Goal: Check status: Check status

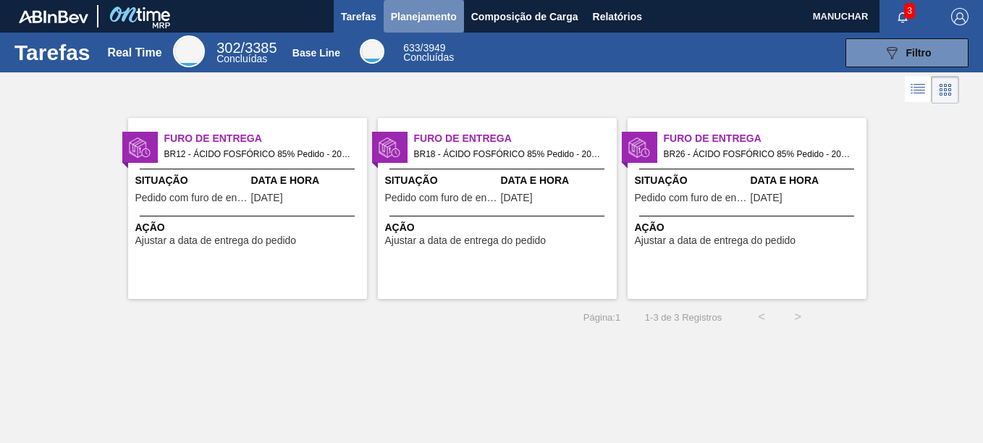
click at [442, 12] on span "Planejamento" at bounding box center [424, 16] width 66 height 17
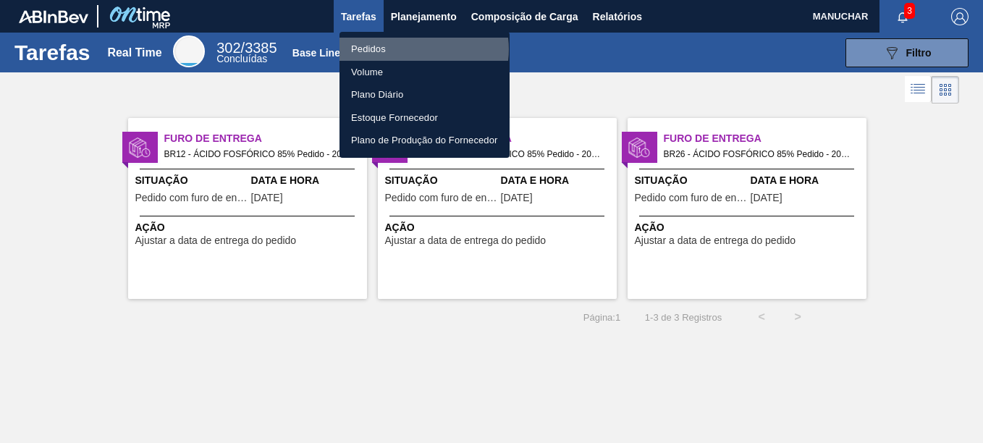
click at [420, 49] on li "Pedidos" at bounding box center [424, 49] width 170 height 23
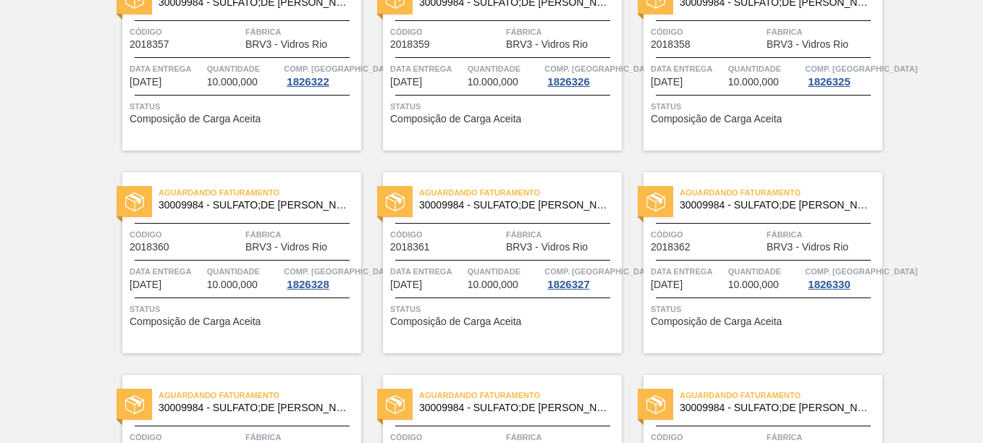
scroll to position [1541, 0]
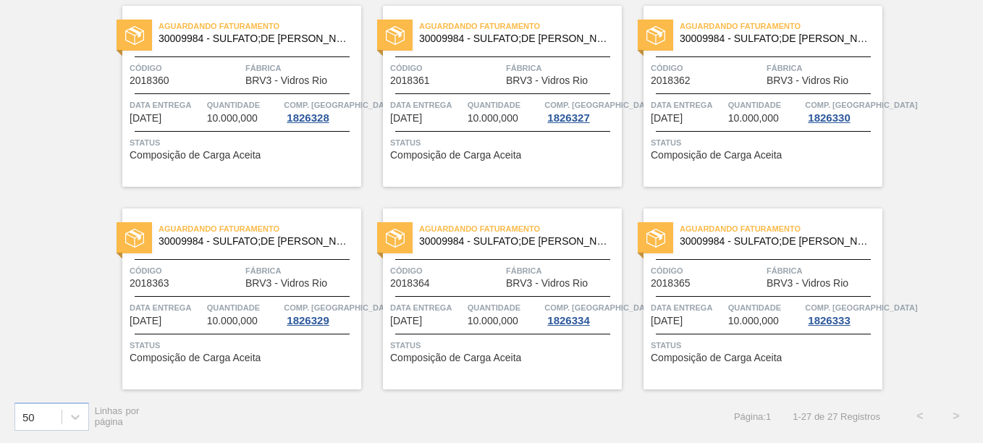
click at [726, 234] on span "Aguardando Faturamento" at bounding box center [781, 228] width 203 height 14
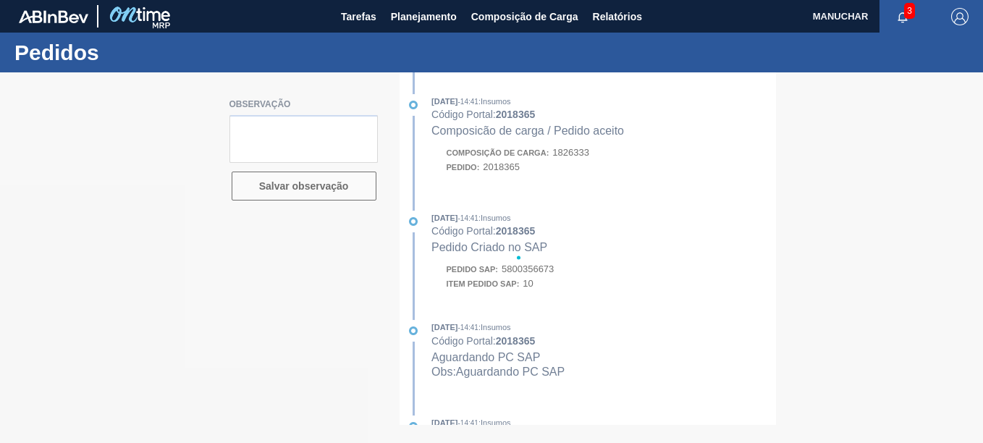
type textarea "Pedido declinado. Conforme acordado, a partir de outubro a expedição será reali…"
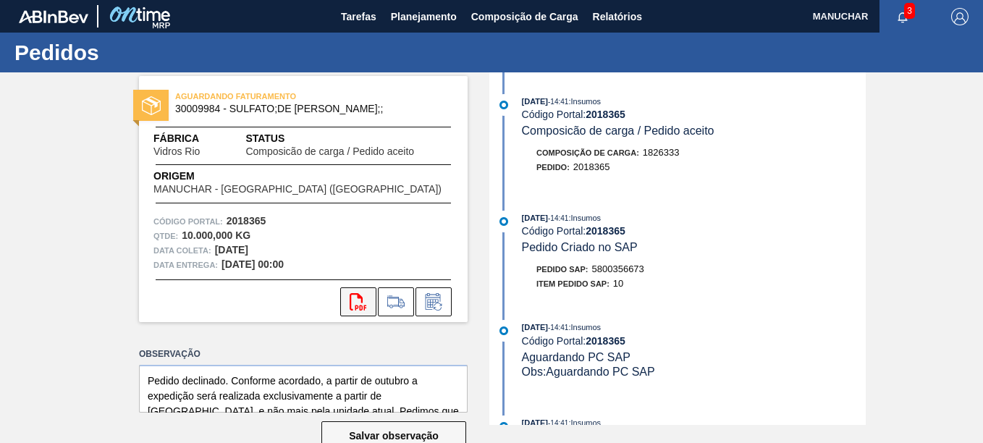
click at [355, 293] on icon at bounding box center [358, 301] width 17 height 17
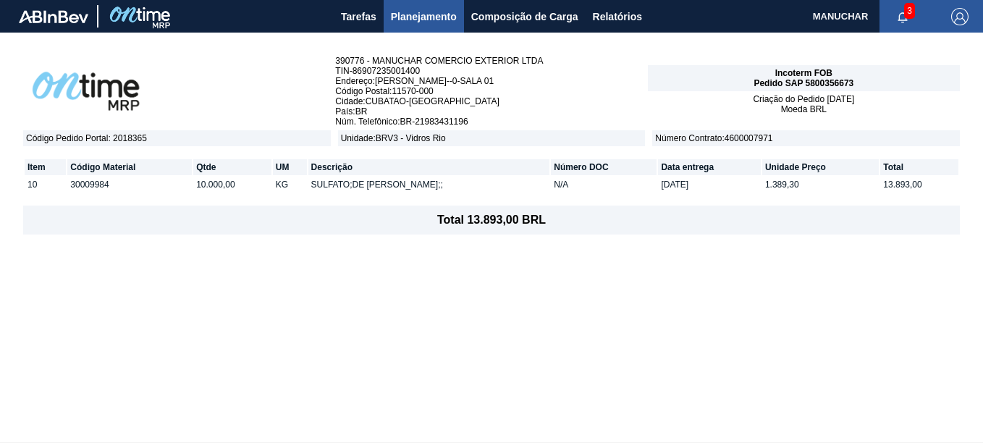
click at [151, 262] on div "390776 - MANUCHAR COMERCIO EXTERIOR LTDA TIN - 86907235001400 Endereço : [PERSO…" at bounding box center [491, 238] width 983 height 410
